Goal: Task Accomplishment & Management: Manage account settings

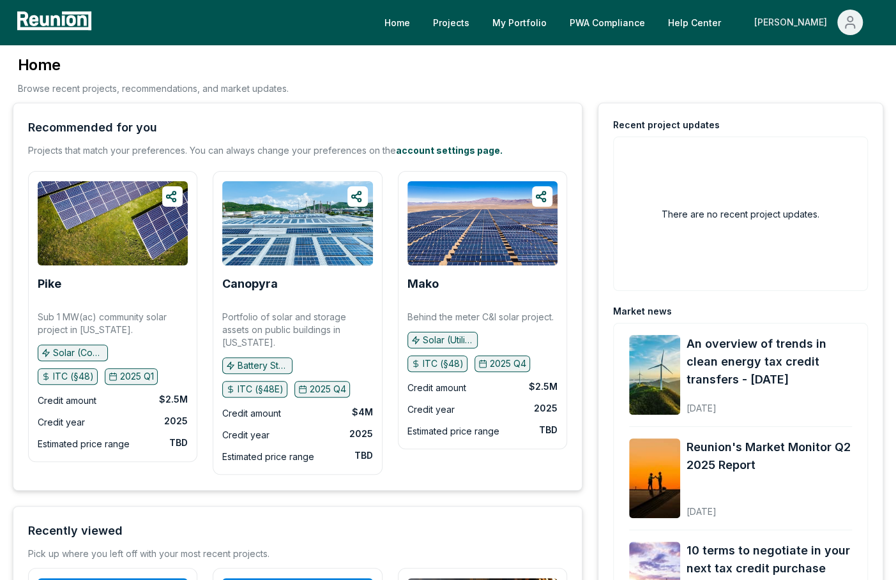
click at [855, 27] on icon "Main" at bounding box center [849, 22] width 15 height 15
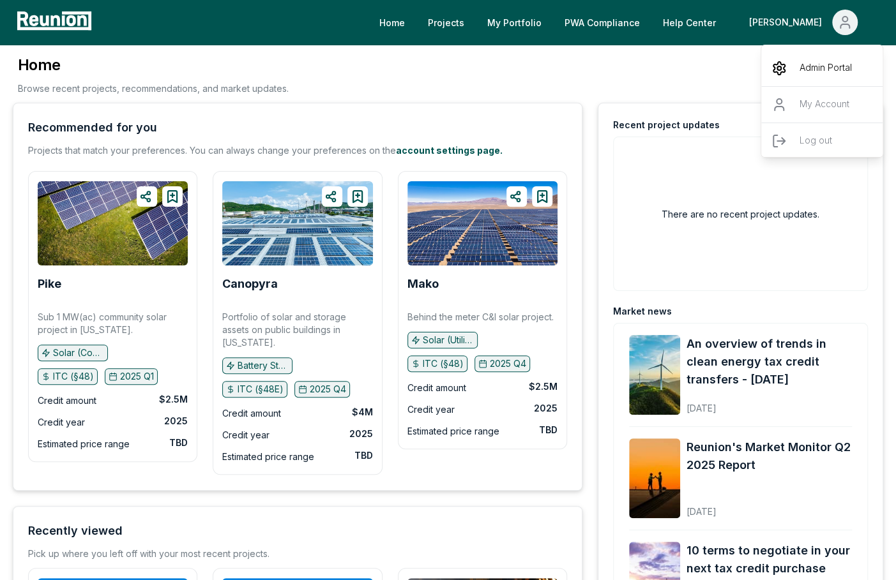
click at [821, 64] on p "Admin Portal" at bounding box center [825, 68] width 52 height 15
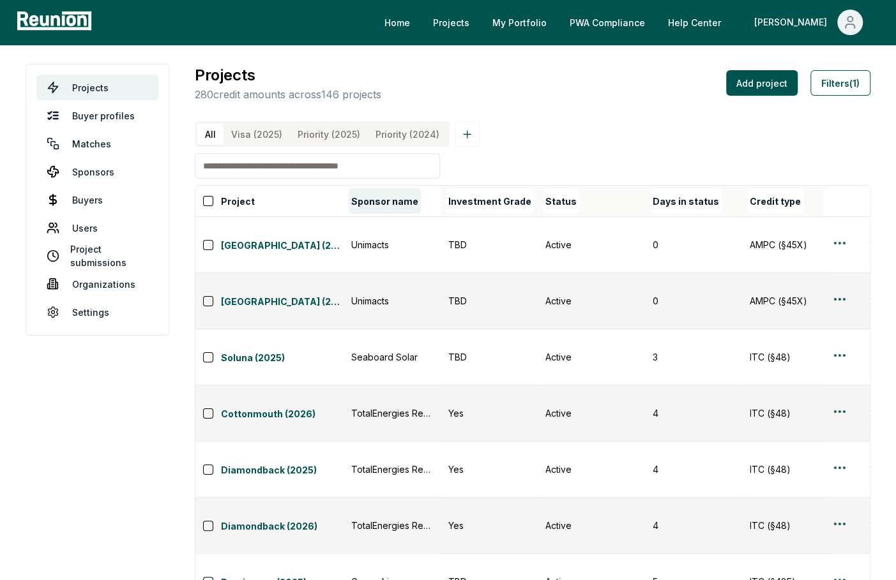
click at [394, 199] on button "Sponsor name" at bounding box center [385, 201] width 72 height 26
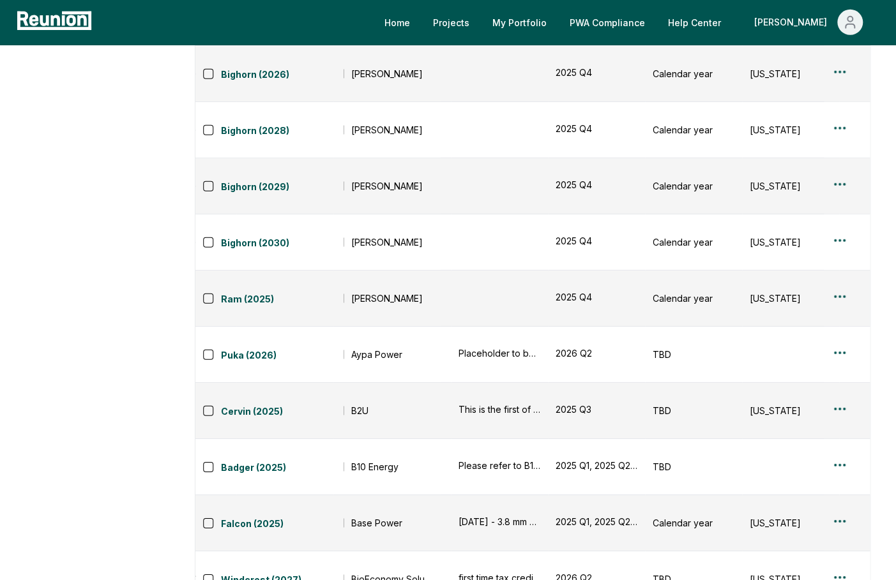
scroll to position [0, 611]
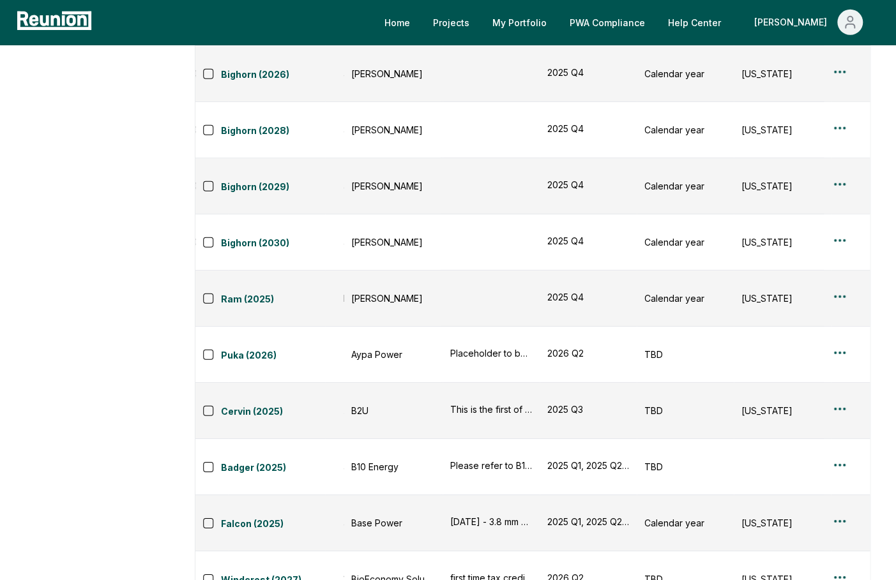
click at [809, 485] on div "Edit" at bounding box center [823, 484] width 121 height 21
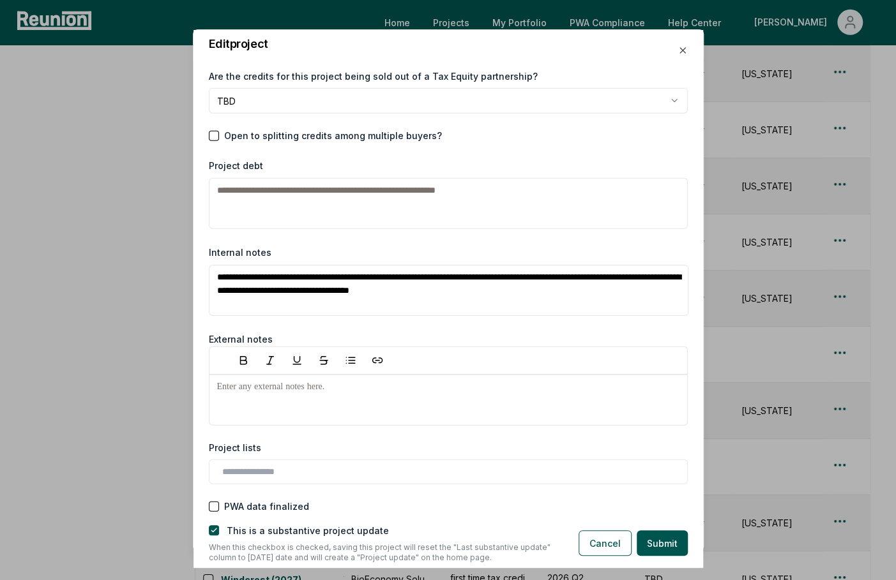
scroll to position [1766, 0]
